Goal: Information Seeking & Learning: Learn about a topic

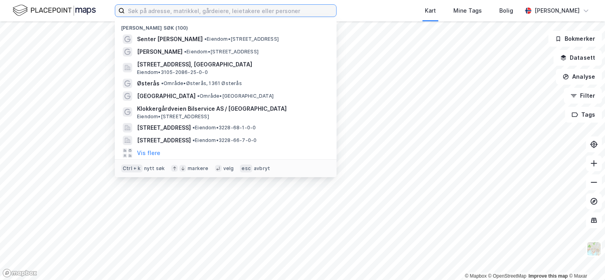
click at [164, 7] on input at bounding box center [230, 11] width 211 height 12
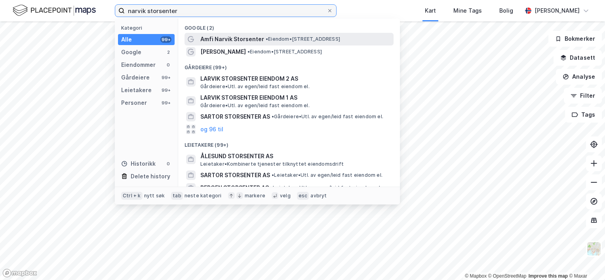
type input "narvik storsenter"
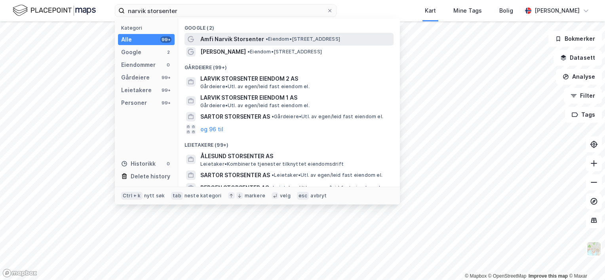
click at [248, 40] on span "Amfi Narvik Storsenter" at bounding box center [232, 39] width 64 height 10
